Goal: Task Accomplishment & Management: Use online tool/utility

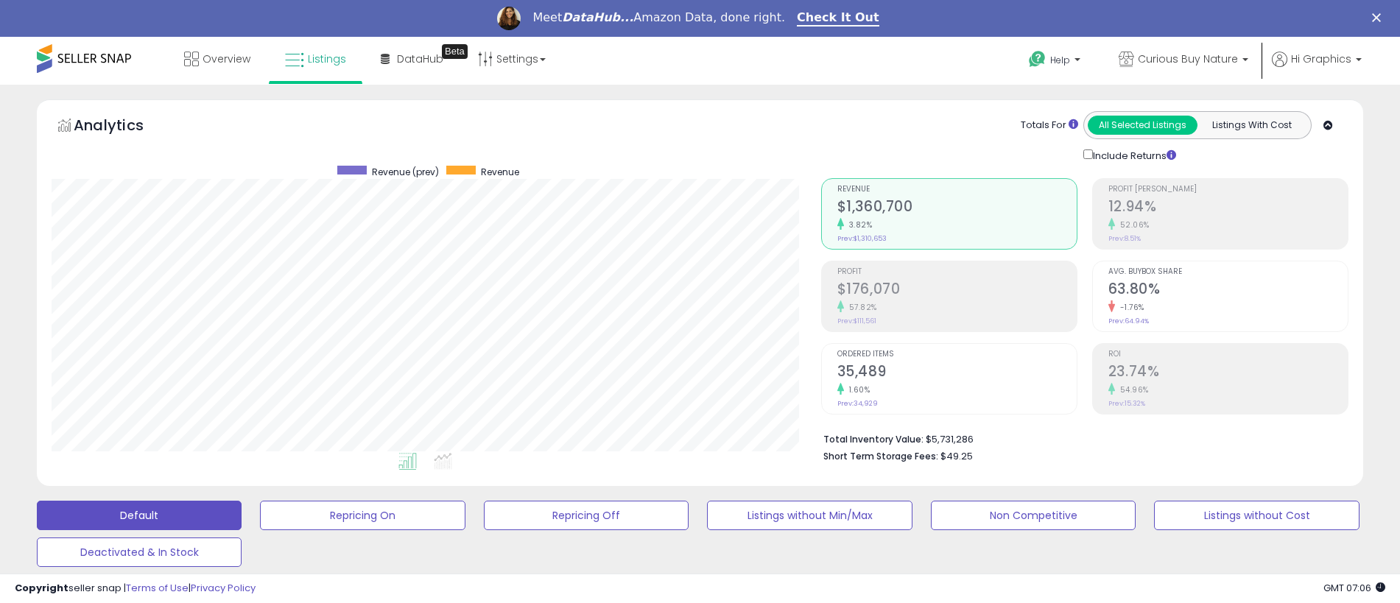
scroll to position [302, 770]
click at [1191, 59] on span "Curious Buy Nature" at bounding box center [1188, 59] width 100 height 15
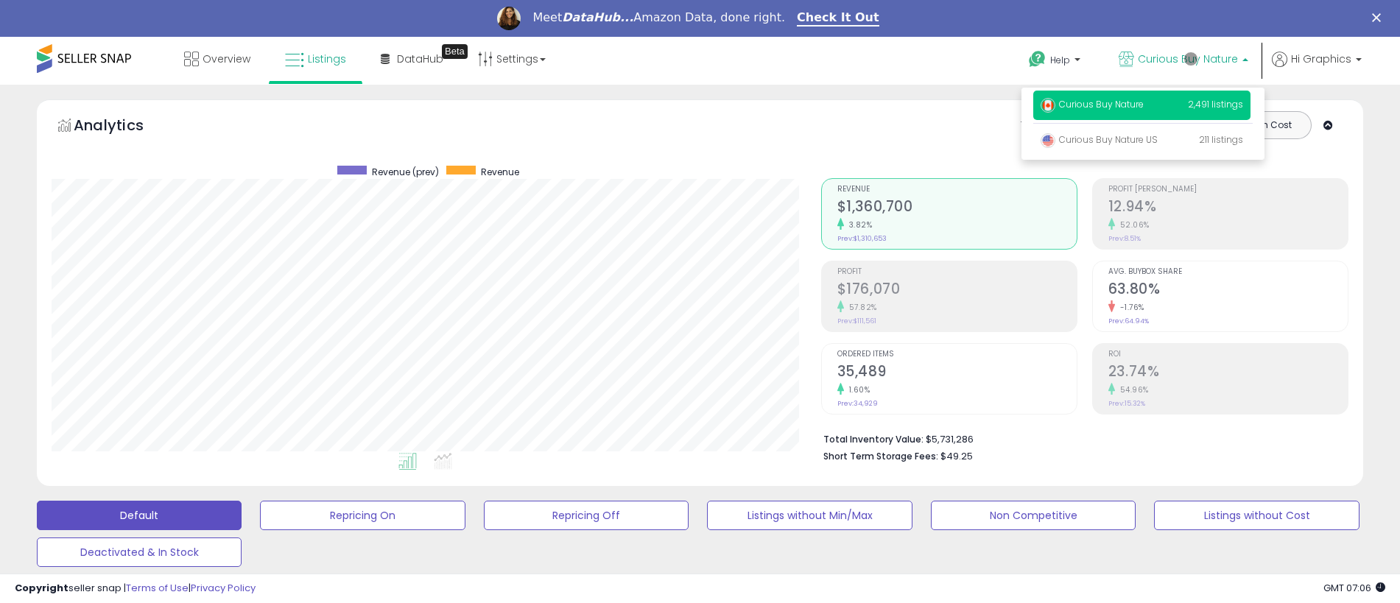
click at [1144, 107] on p "Curious Buy Nature 2,491 listings" at bounding box center [1141, 105] width 217 height 29
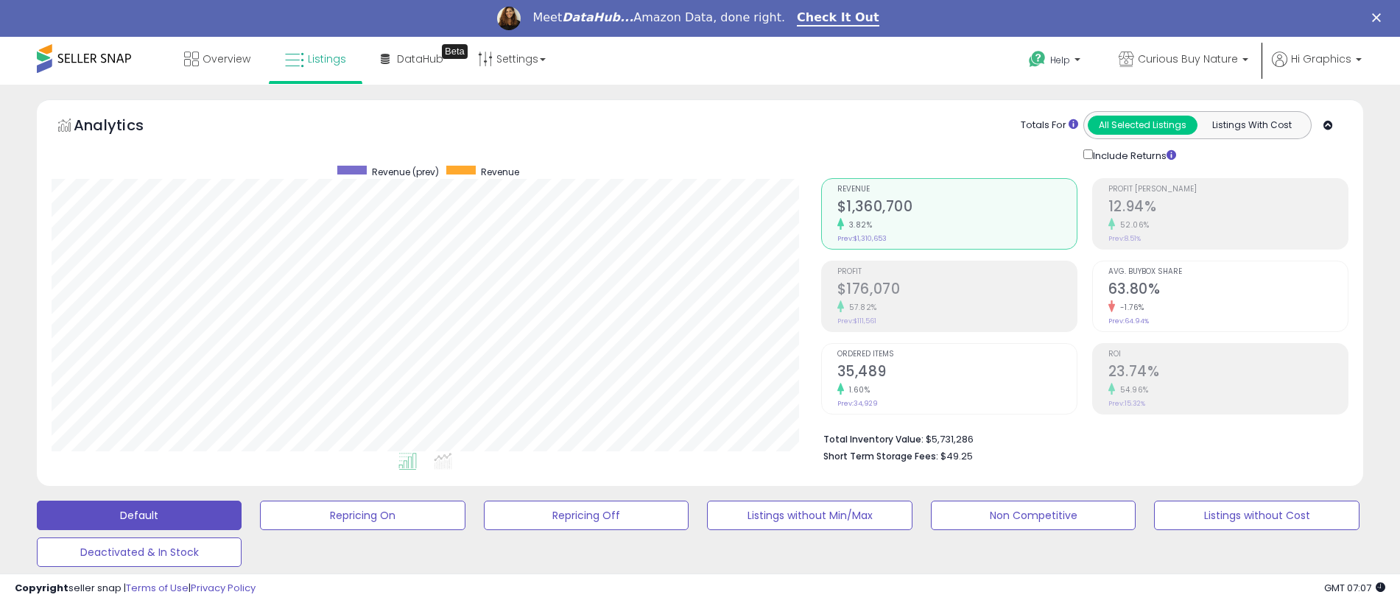
scroll to position [404, 0]
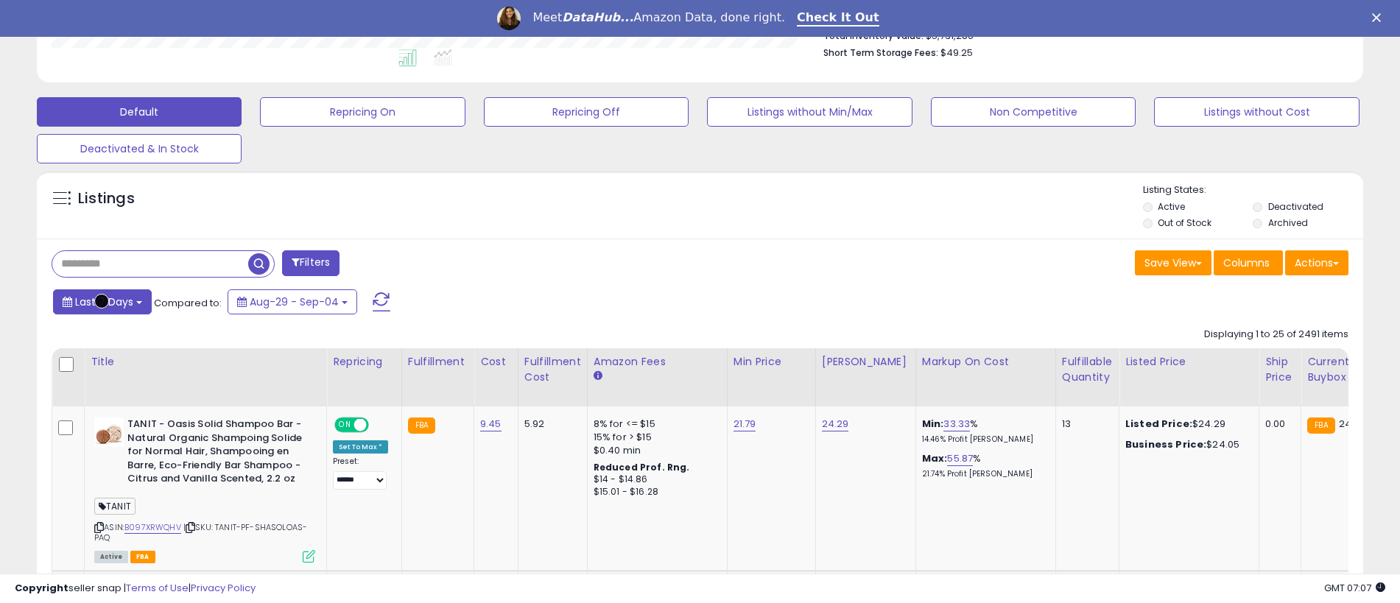
click at [102, 301] on span "Last 7 Days" at bounding box center [104, 302] width 58 height 15
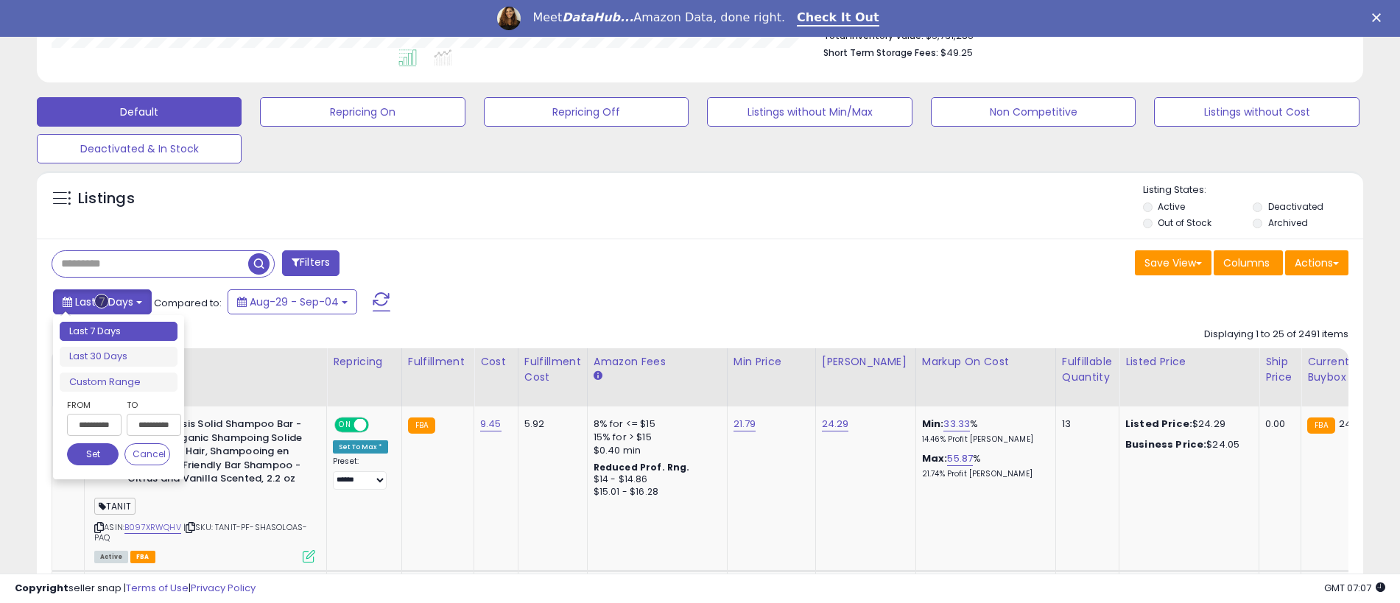
type input "**********"
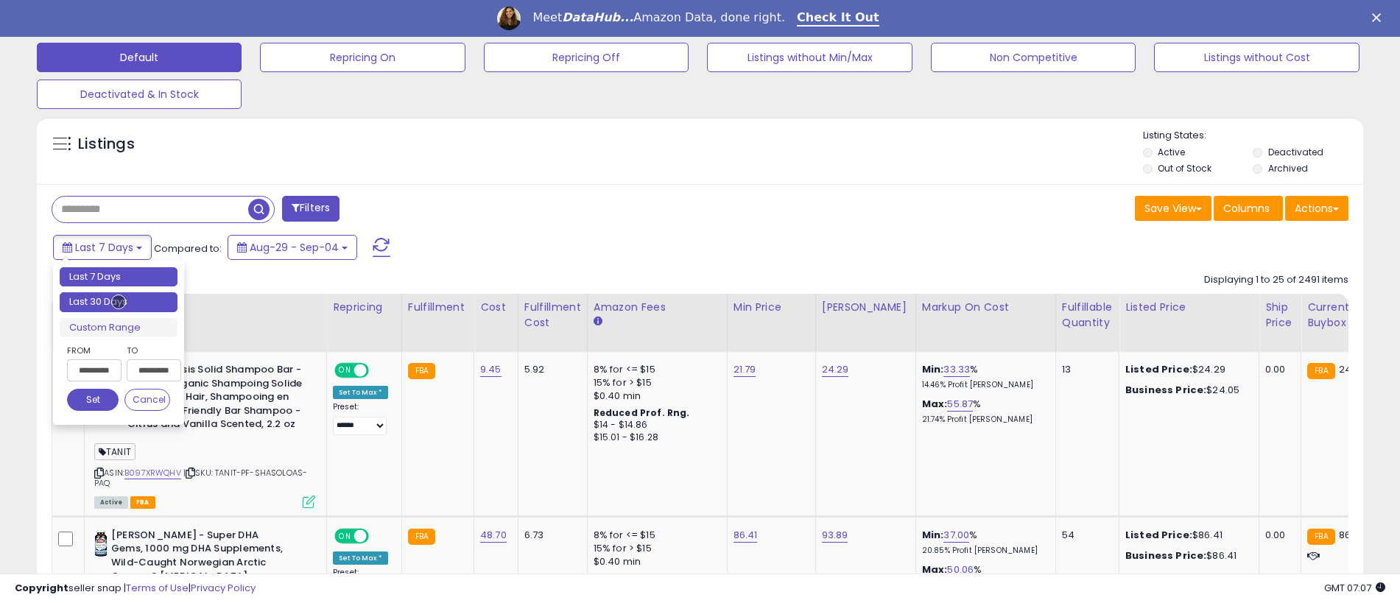
click at [119, 302] on li "Last 30 Days" at bounding box center [119, 302] width 118 height 20
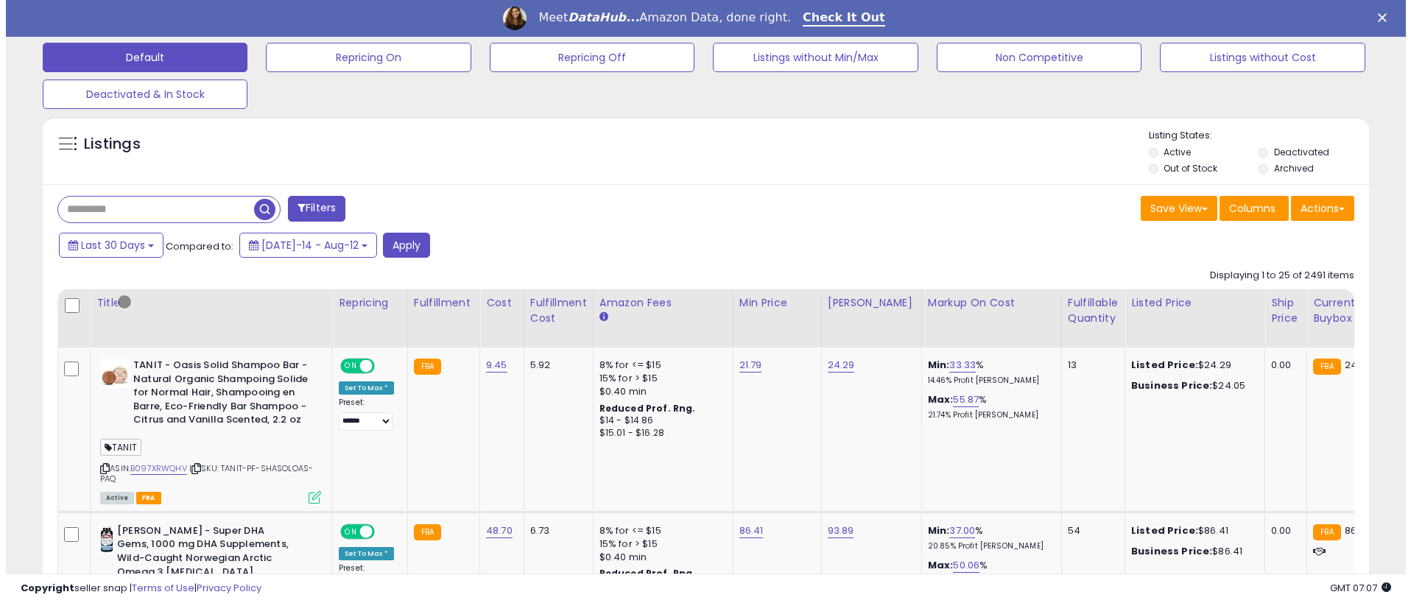
scroll to position [365, 0]
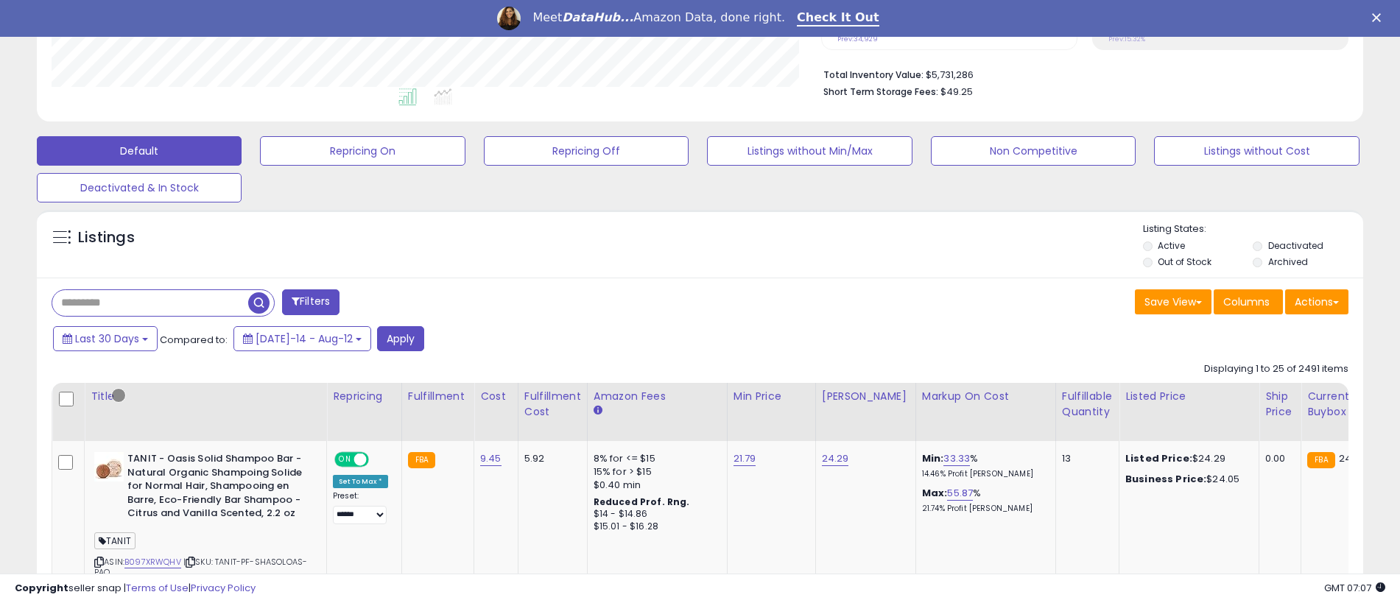
click at [312, 302] on button "Filters" at bounding box center [310, 302] width 57 height 26
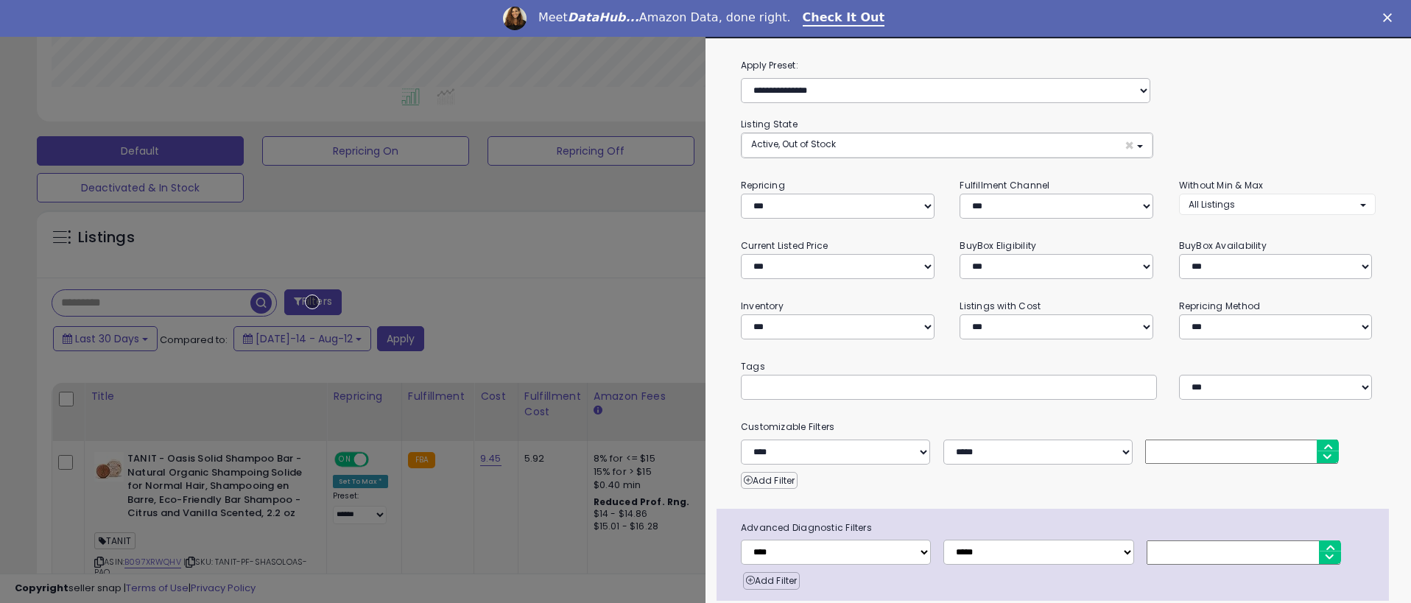
scroll to position [58, 0]
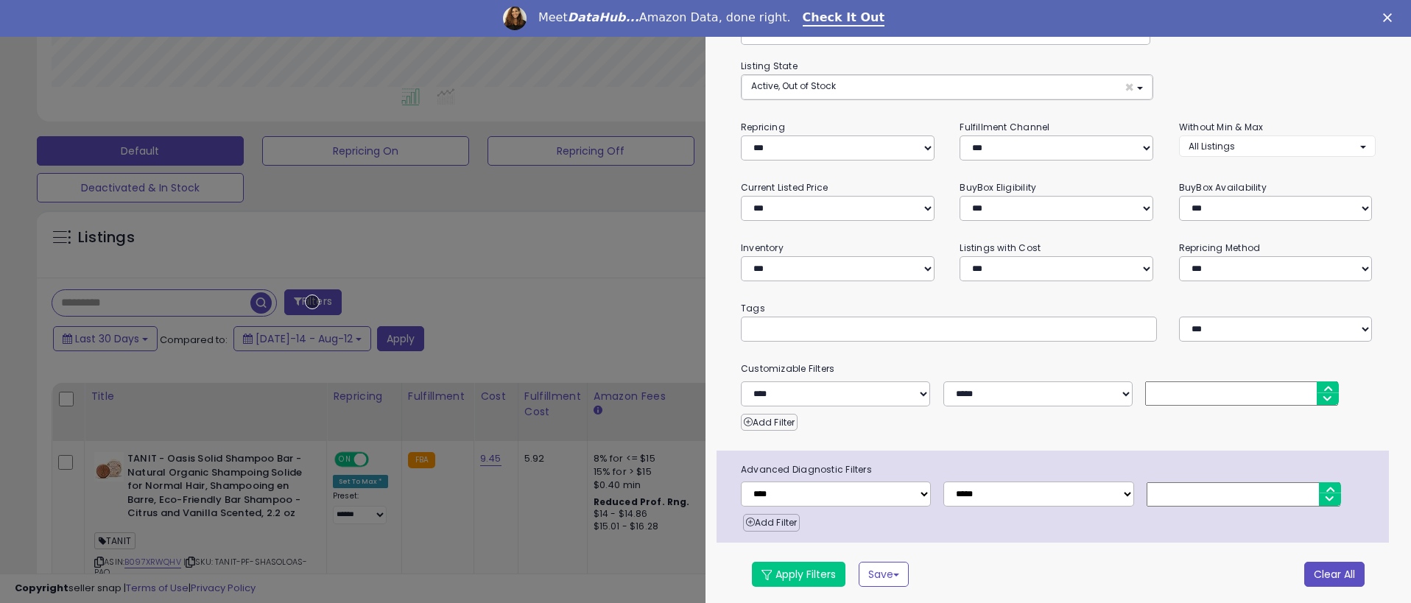
click at [1323, 571] on button "Clear All" at bounding box center [1334, 574] width 60 height 25
select select "*"
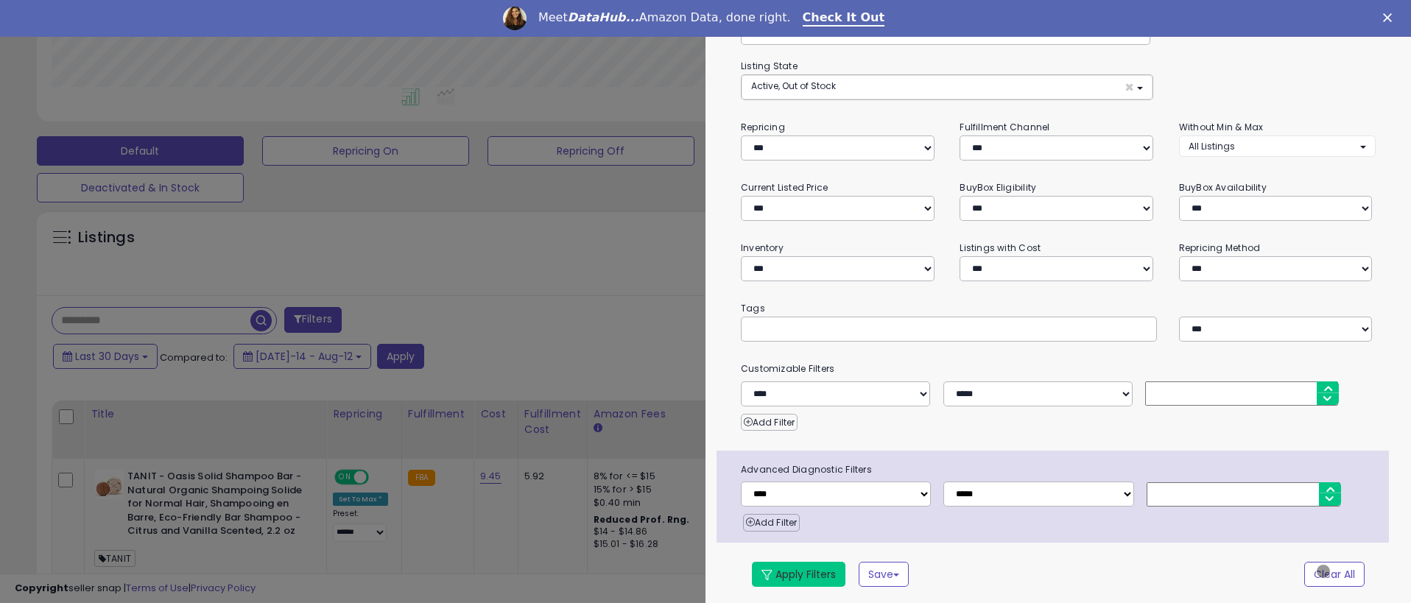
click at [798, 571] on button "Apply Filters" at bounding box center [799, 574] width 94 height 25
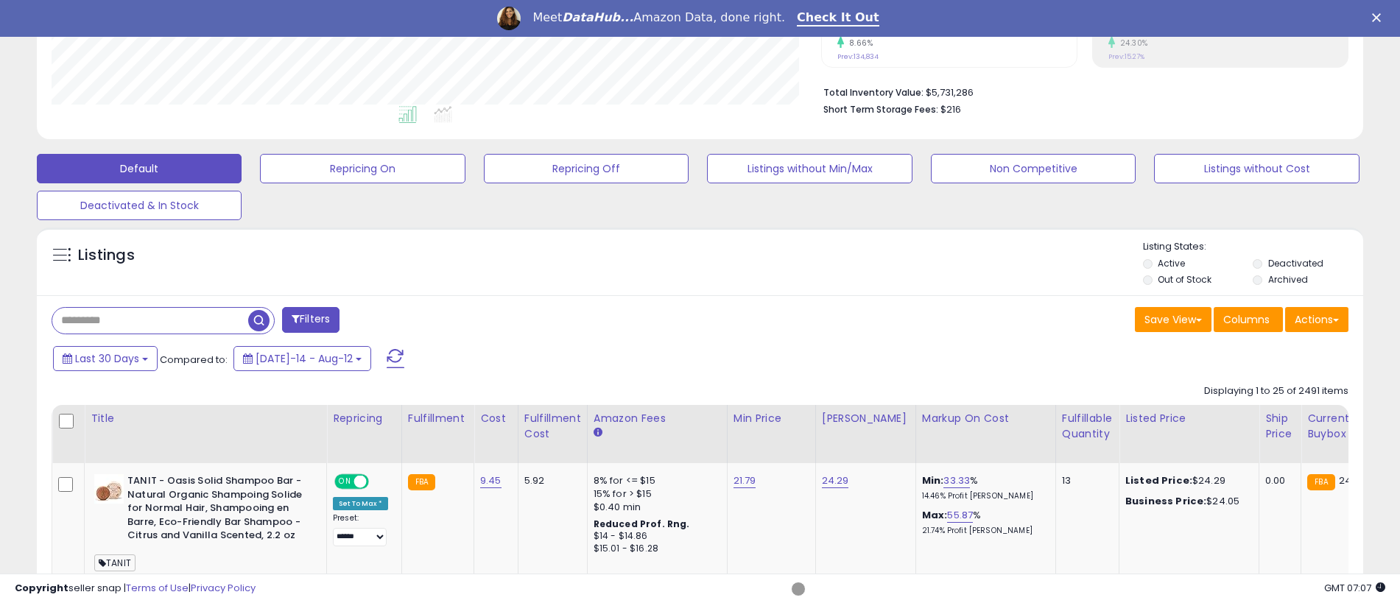
scroll to position [364, 0]
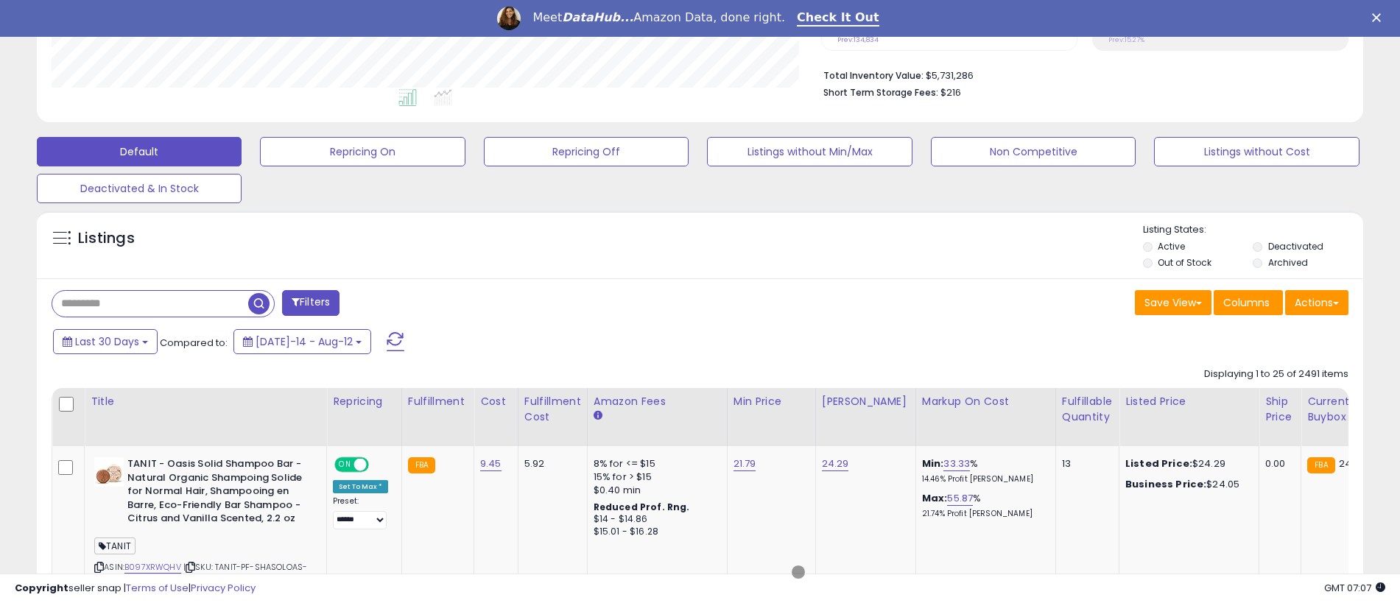
click at [260, 301] on span "button" at bounding box center [258, 303] width 21 height 21
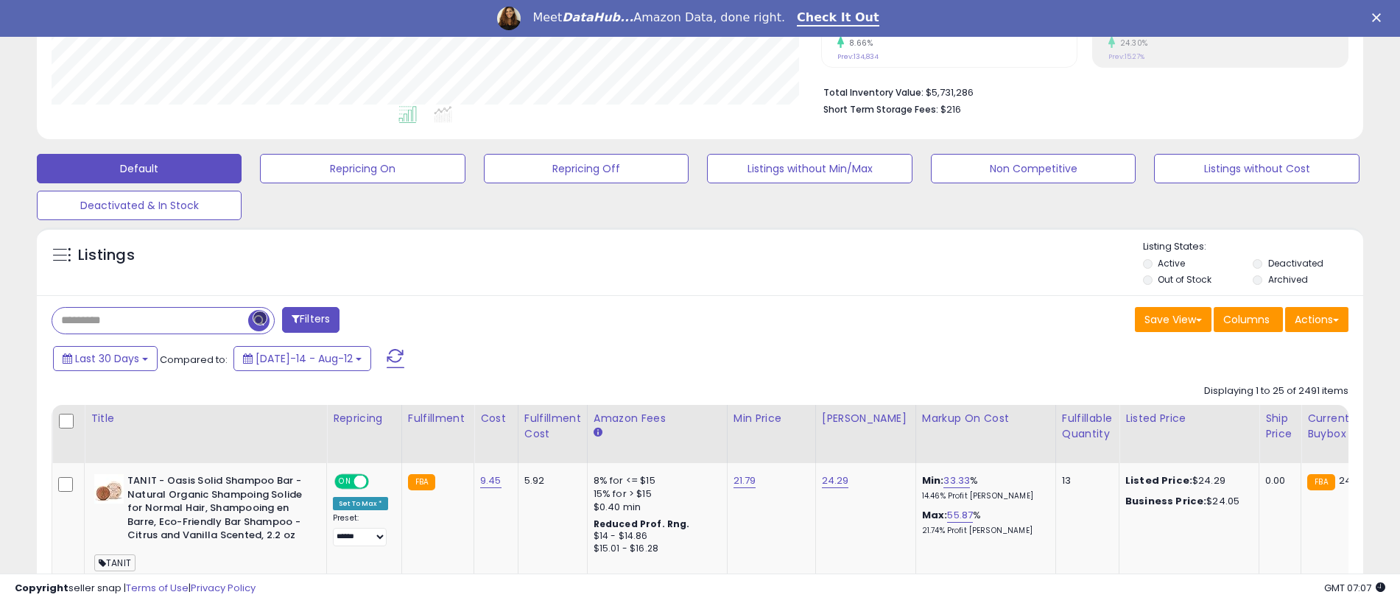
scroll to position [365, 0]
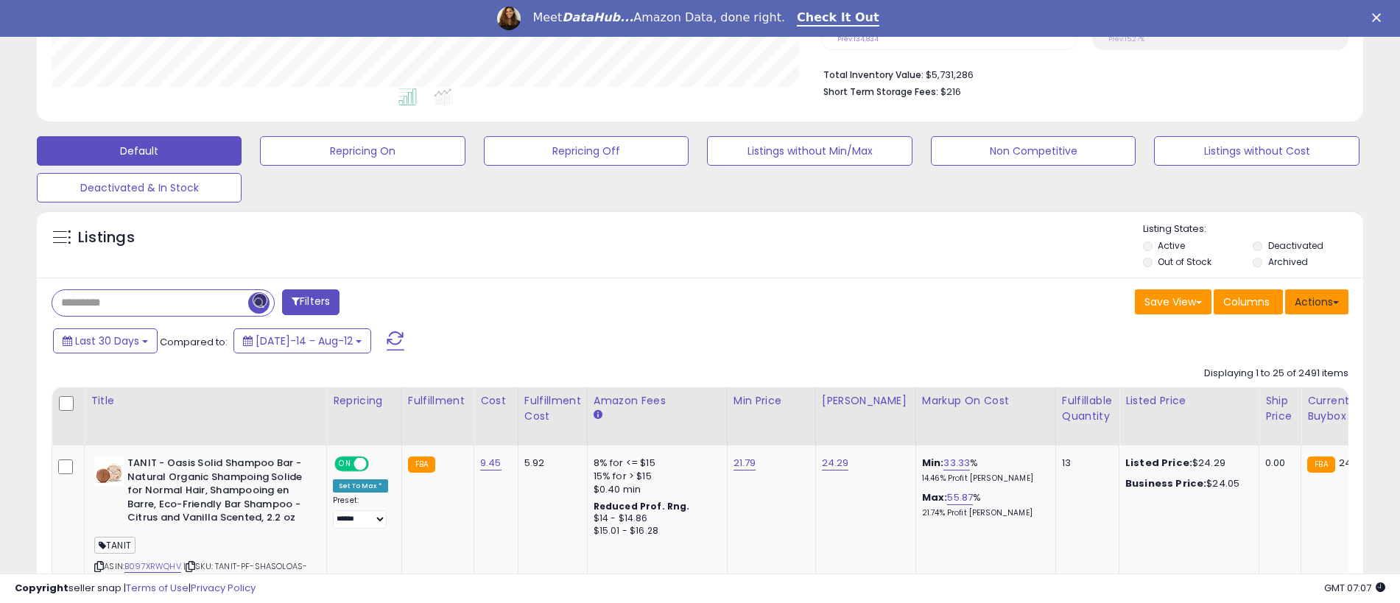
click at [1317, 301] on button "Actions" at bounding box center [1316, 301] width 63 height 25
click at [1256, 395] on link "Export All Columns" at bounding box center [1256, 395] width 161 height 23
